Goal: Navigation & Orientation: Find specific page/section

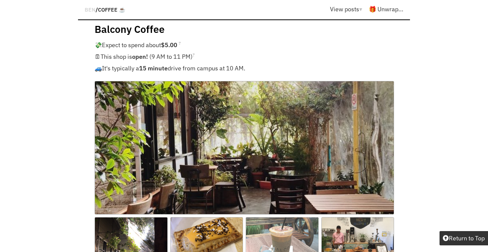
scroll to position [576, 0]
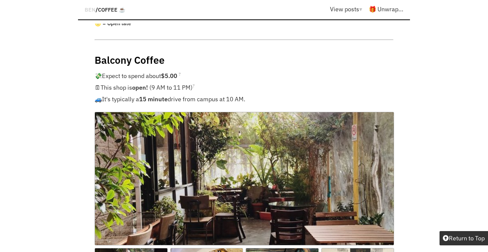
click at [250, 136] on img at bounding box center [245, 179] width 300 height 134
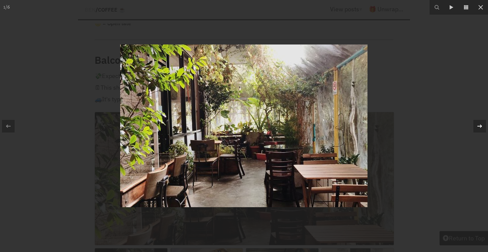
click at [479, 126] on icon at bounding box center [480, 125] width 5 height 3
click at [483, 126] on icon at bounding box center [480, 126] width 8 height 8
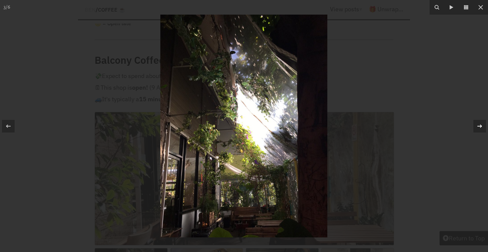
click at [484, 126] on icon at bounding box center [480, 126] width 8 height 8
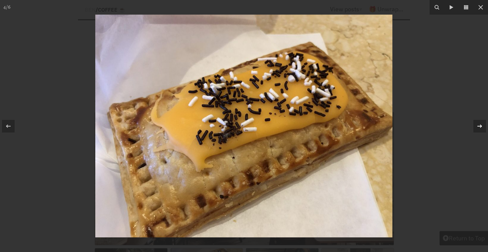
click at [484, 126] on icon at bounding box center [480, 126] width 8 height 8
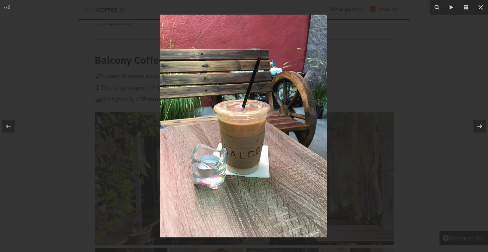
click at [484, 126] on icon at bounding box center [480, 126] width 8 height 8
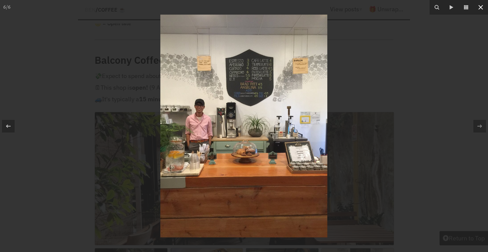
click at [482, 10] on icon at bounding box center [481, 7] width 8 height 8
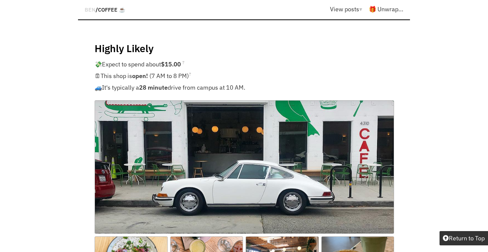
scroll to position [1500, 0]
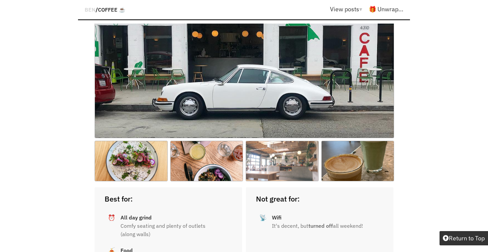
click at [273, 141] on img at bounding box center [282, 161] width 73 height 41
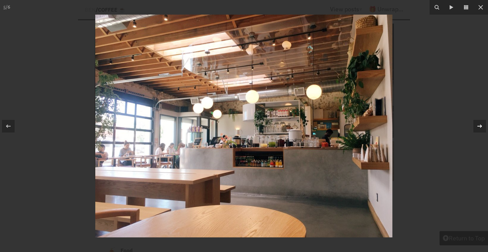
click at [484, 126] on icon at bounding box center [480, 126] width 8 height 8
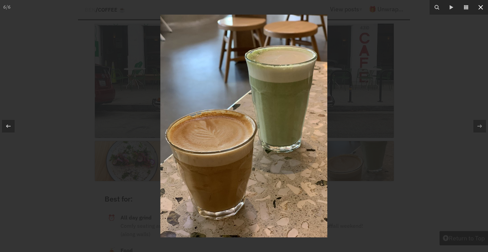
click at [482, 8] on icon at bounding box center [481, 7] width 5 height 5
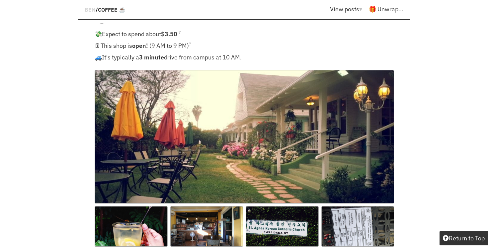
scroll to position [4212, 0]
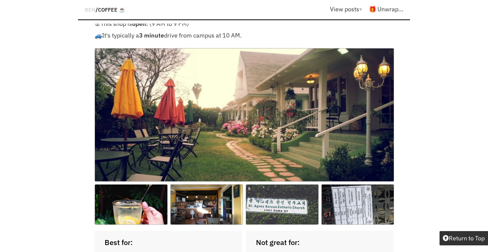
click at [292, 184] on img at bounding box center [282, 204] width 73 height 41
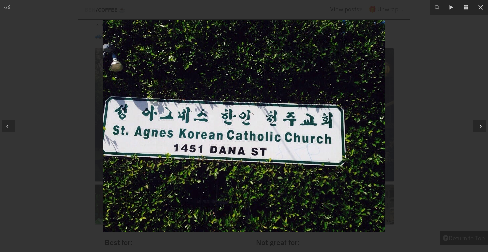
click at [479, 121] on div at bounding box center [480, 126] width 13 height 13
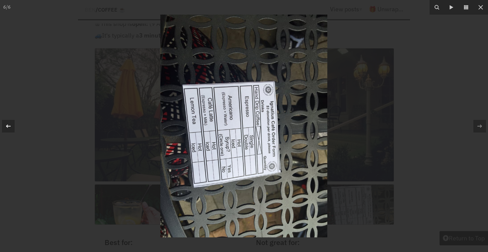
click at [11, 130] on icon at bounding box center [8, 126] width 8 height 8
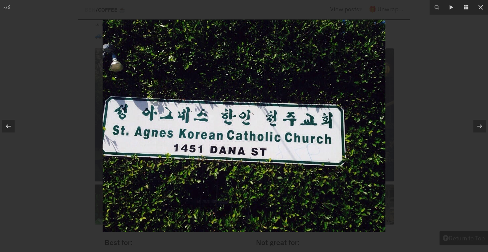
click at [11, 130] on icon at bounding box center [8, 126] width 8 height 8
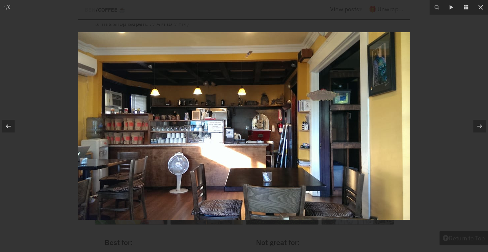
click at [11, 130] on icon at bounding box center [8, 126] width 8 height 8
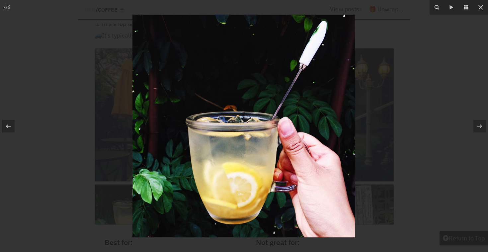
click at [11, 130] on icon at bounding box center [8, 126] width 8 height 8
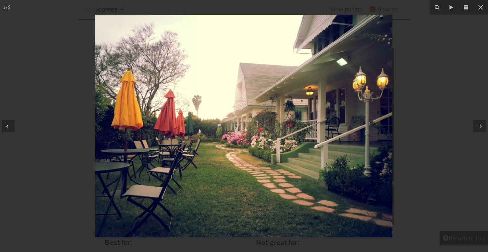
click at [11, 130] on icon at bounding box center [8, 126] width 8 height 8
click at [484, 12] on button at bounding box center [481, 7] width 15 height 15
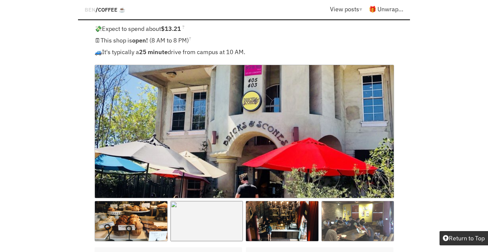
scroll to position [7661, 0]
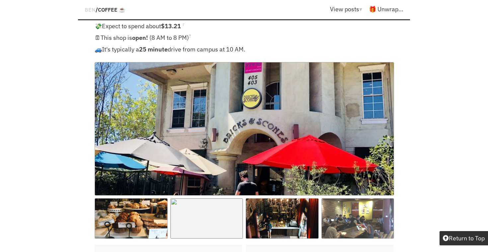
click at [367, 198] on img at bounding box center [358, 218] width 73 height 41
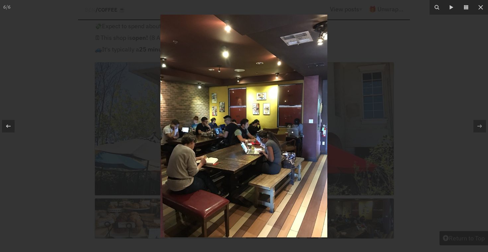
click at [383, 61] on div at bounding box center [244, 126] width 488 height 252
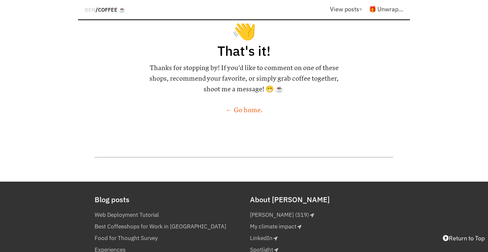
scroll to position [8366, 0]
